Goal: Information Seeking & Learning: Check status

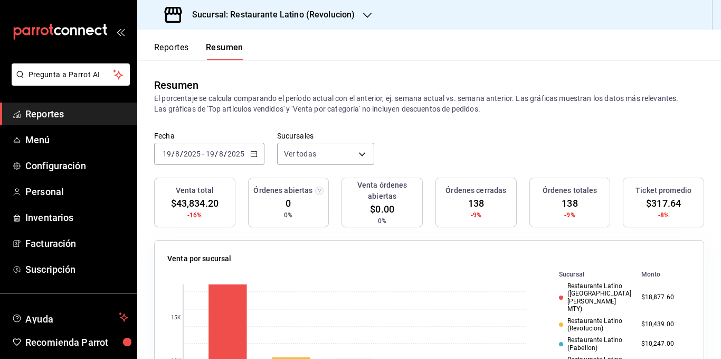
click at [252, 149] on div "[DATE] [DATE] - [DATE] [DATE]" at bounding box center [209, 154] width 110 height 22
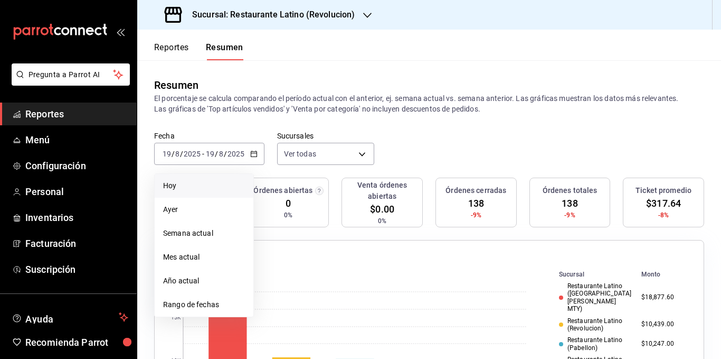
click at [256, 97] on p "El porcentaje se calcula comparando el período actual con el anterior, ej. sema…" at bounding box center [429, 103] width 550 height 21
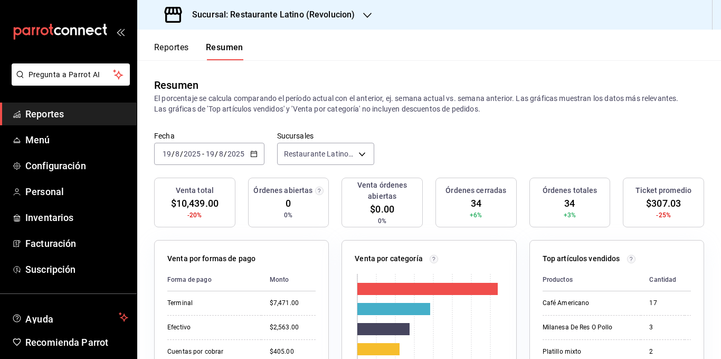
click at [258, 155] on div "[DATE] [DATE] - [DATE] [DATE]" at bounding box center [209, 154] width 110 height 22
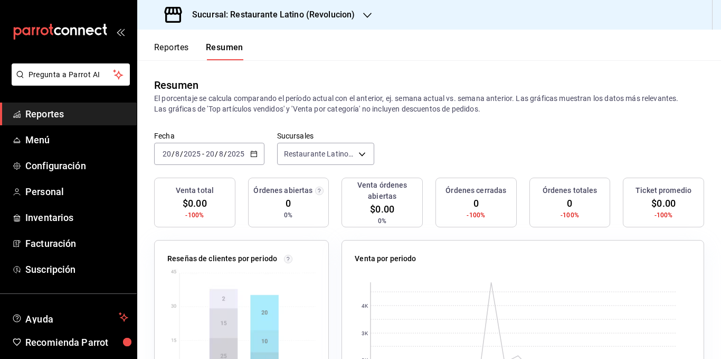
click at [292, 111] on p "El porcentaje se calcula comparando el período actual con el anterior, ej. sema…" at bounding box center [429, 103] width 550 height 21
click at [257, 158] on div "[DATE] [DATE] - [DATE] [DATE]" at bounding box center [209, 154] width 110 height 22
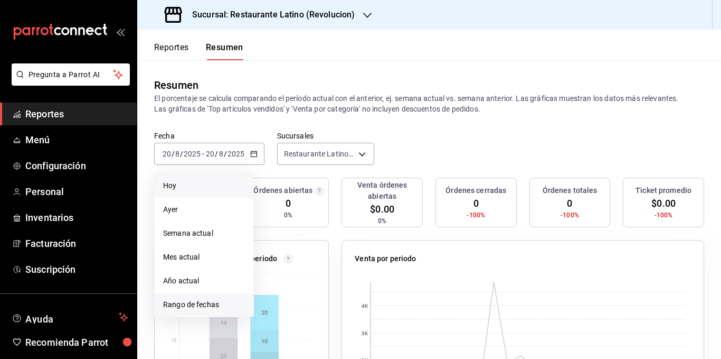
click at [214, 298] on li "Rango de fechas" at bounding box center [204, 305] width 99 height 24
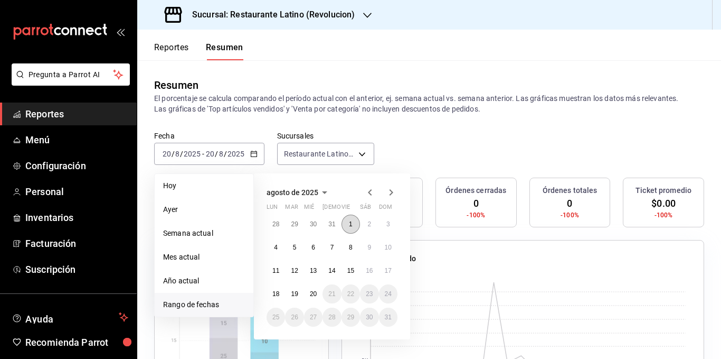
click at [352, 223] on abbr "1" at bounding box center [351, 223] width 4 height 7
click at [350, 267] on abbr "15" at bounding box center [350, 270] width 7 height 7
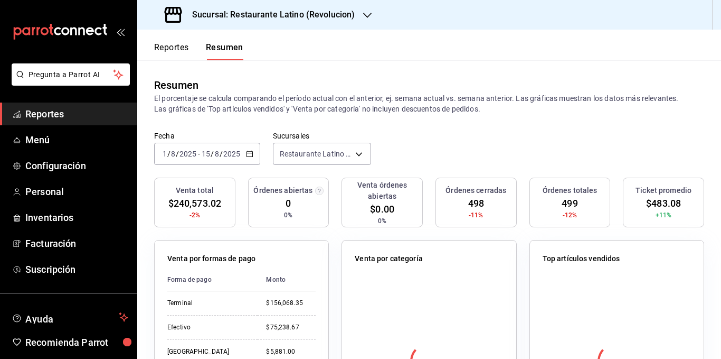
click at [378, 111] on p "El porcentaje se calcula comparando el período actual con el anterior, ej. sema…" at bounding box center [429, 103] width 550 height 21
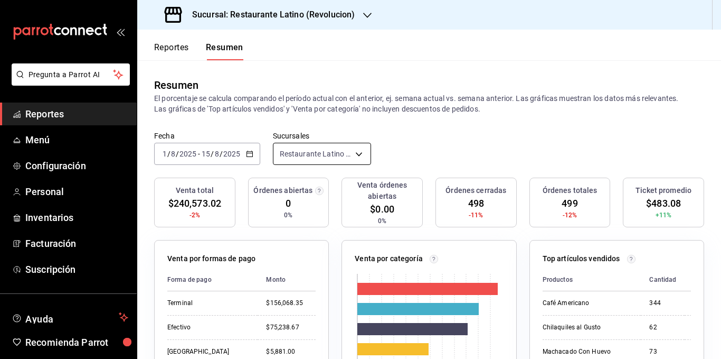
click at [302, 154] on body "Pregunta a Parrot AI Reportes Menú Configuración Personal Inventarios Facturaci…" at bounding box center [360, 179] width 721 height 359
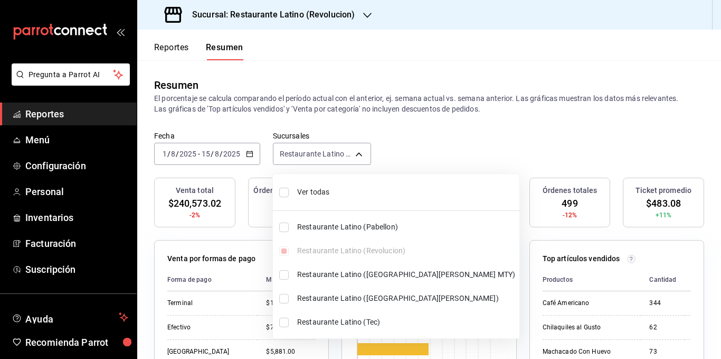
click at [319, 188] on span "Ver todas" at bounding box center [406, 191] width 218 height 11
type input "[object Object],[object Object],[object Object],[object Object],[object Object]"
checkbox input "true"
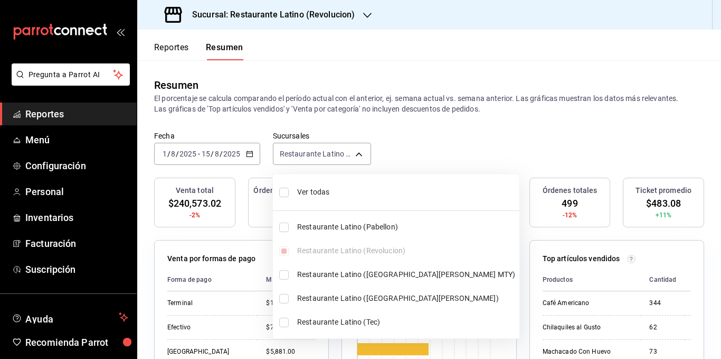
checkbox input "true"
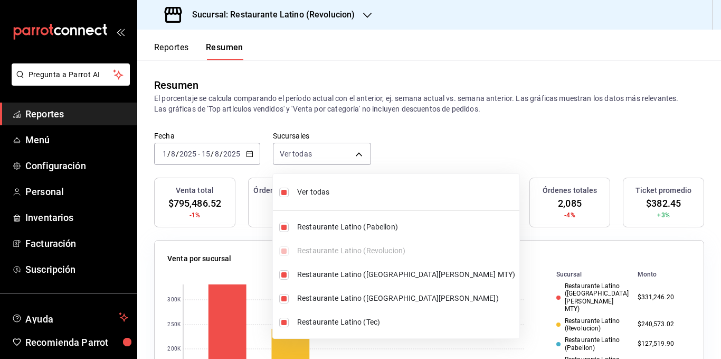
click at [319, 188] on span "Ver todas" at bounding box center [406, 191] width 218 height 11
type input "[object Object]"
checkbox input "false"
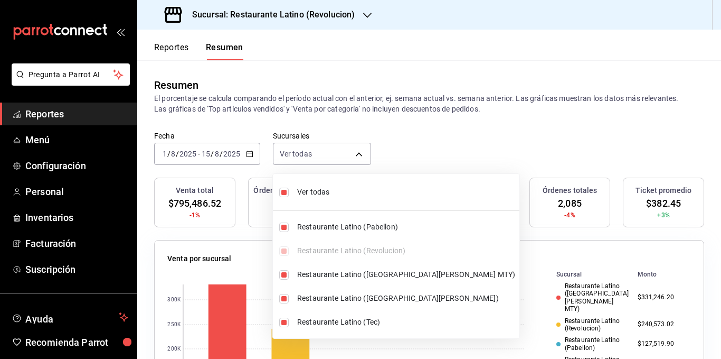
checkbox input "false"
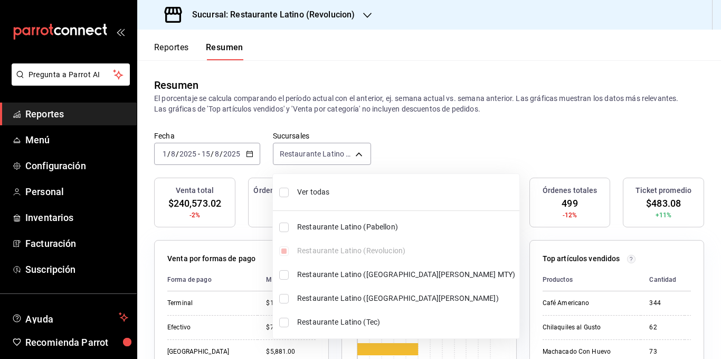
click at [328, 18] on div at bounding box center [360, 179] width 721 height 359
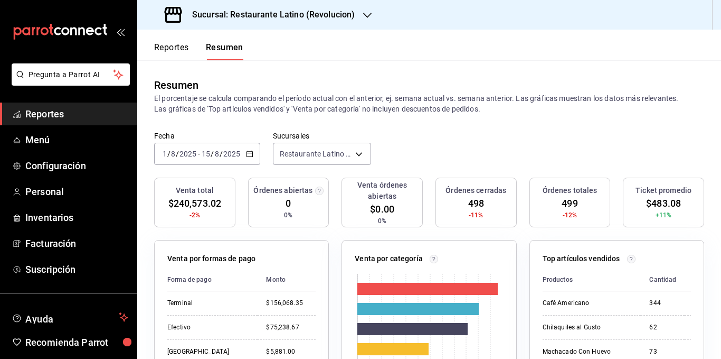
click at [331, 13] on h3 "Sucursal: Restaurante Latino (Revolucion)" at bounding box center [269, 14] width 171 height 13
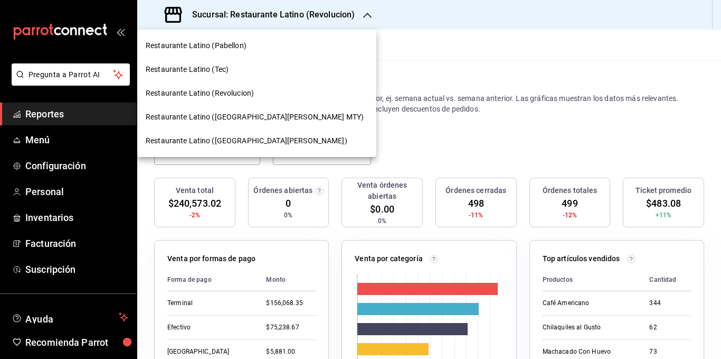
click at [255, 116] on span "Restaurante Latino ([GEOGRAPHIC_DATA][PERSON_NAME] MTY)" at bounding box center [255, 116] width 218 height 11
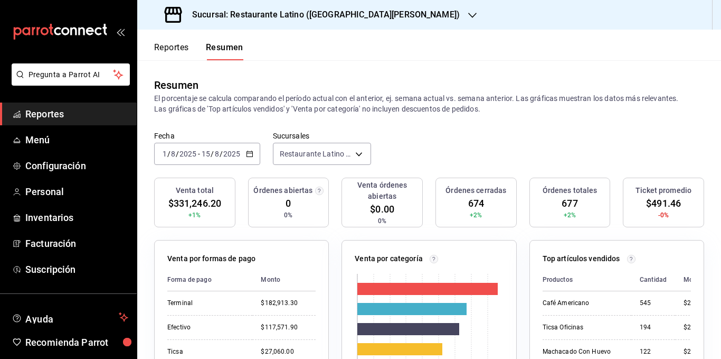
click at [262, 109] on p "El porcentaje se calcula comparando el período actual con el anterior, ej. sema…" at bounding box center [429, 103] width 550 height 21
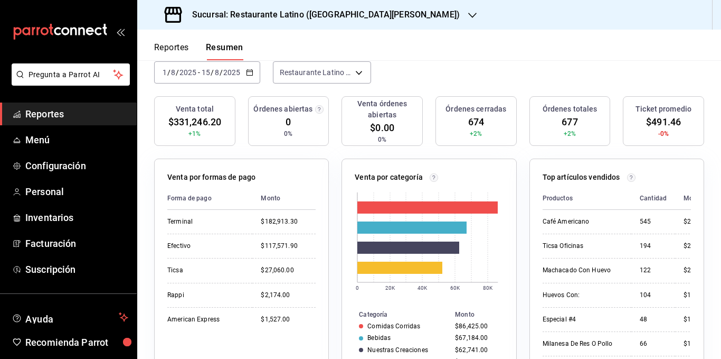
scroll to position [158, 0]
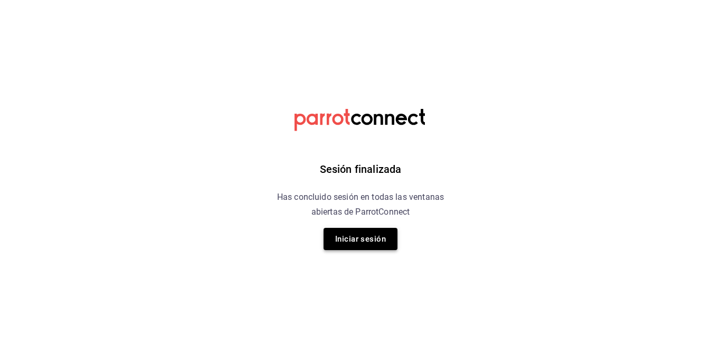
click at [367, 229] on button "Iniciar sesión" at bounding box center [361, 239] width 74 height 22
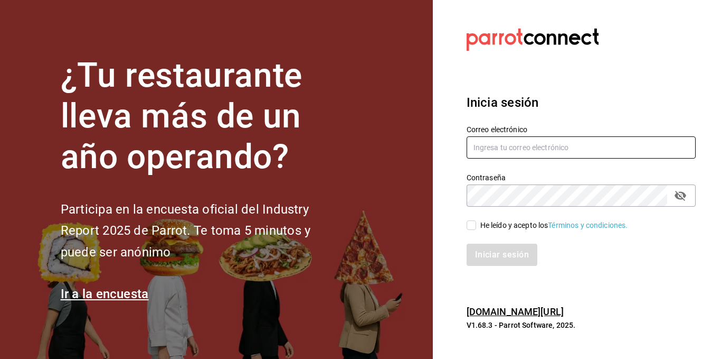
type input "administracion@restaurantelatino.com"
click at [476, 224] on span "He leído y acepto los Términos y condiciones." at bounding box center [552, 225] width 152 height 11
click at [476, 224] on input "He leído y acepto los Términos y condiciones." at bounding box center [472, 225] width 10 height 10
checkbox input "true"
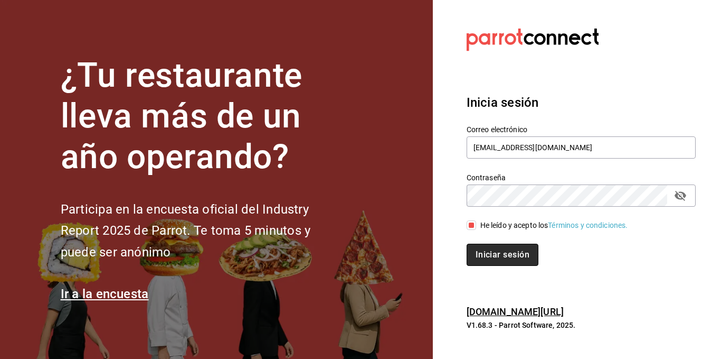
click at [492, 249] on button "Iniciar sesión" at bounding box center [503, 254] width 72 height 22
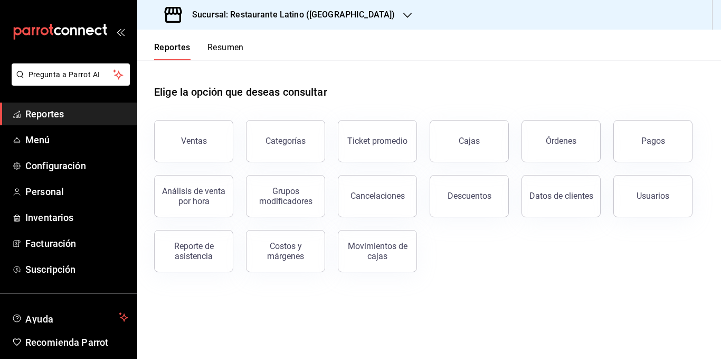
click at [327, 16] on h3 "Sucursal: Restaurante Latino (Pabellon)" at bounding box center [289, 14] width 211 height 13
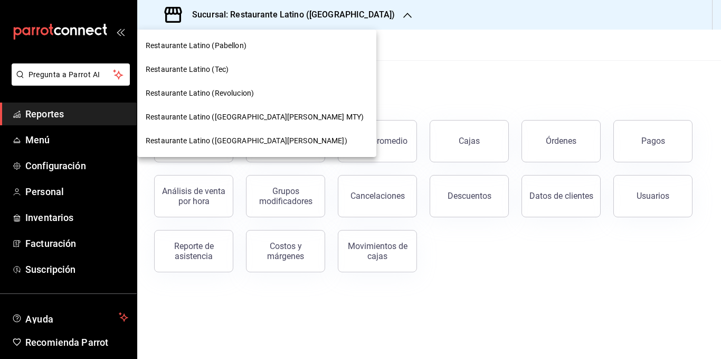
click at [265, 112] on span "Restaurante Latino ([GEOGRAPHIC_DATA][PERSON_NAME] MTY)" at bounding box center [255, 116] width 218 height 11
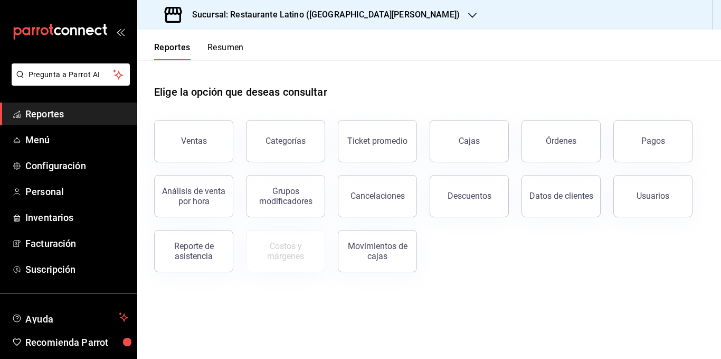
click at [230, 49] on button "Resumen" at bounding box center [226, 51] width 36 height 18
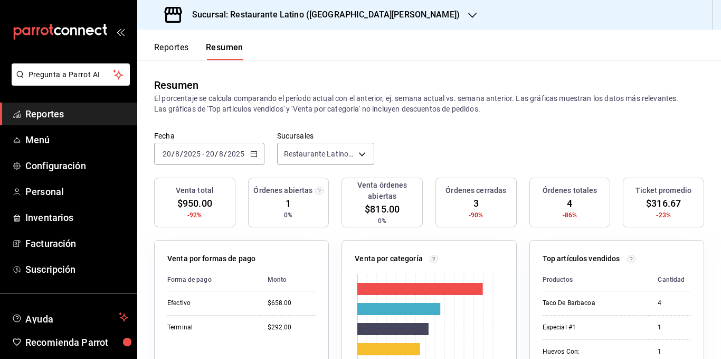
click at [252, 150] on icon "button" at bounding box center [253, 153] width 7 height 7
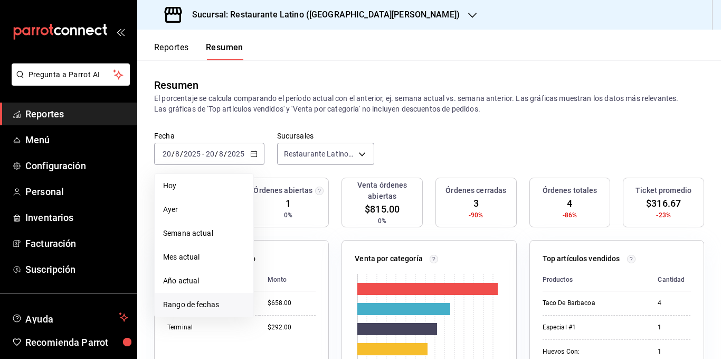
click at [209, 299] on span "Rango de fechas" at bounding box center [204, 304] width 82 height 11
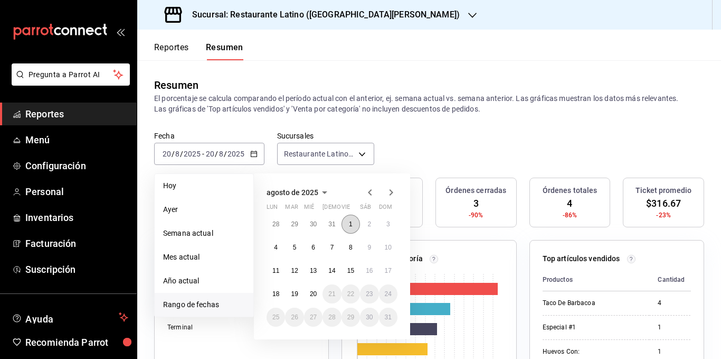
click at [351, 228] on abbr "1" at bounding box center [351, 223] width 4 height 7
click at [347, 272] on abbr "15" at bounding box center [350, 270] width 7 height 7
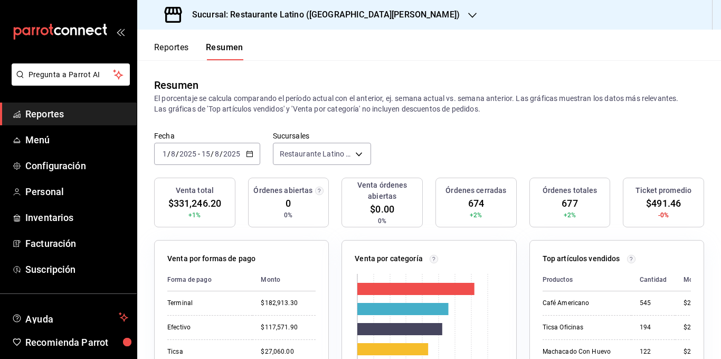
click at [373, 107] on p "El porcentaje se calcula comparando el período actual con el anterior, ej. sema…" at bounding box center [429, 103] width 550 height 21
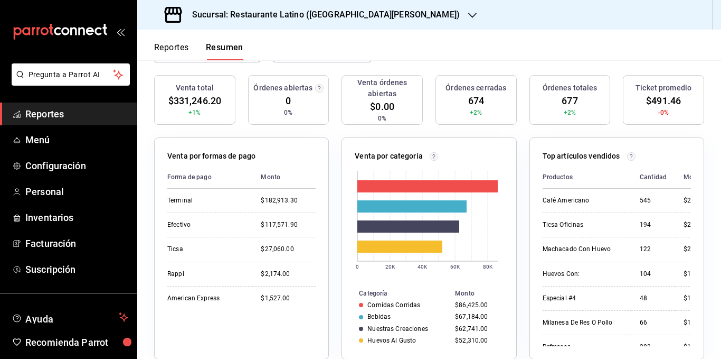
scroll to position [106, 0]
